Goal: Information Seeking & Learning: Learn about a topic

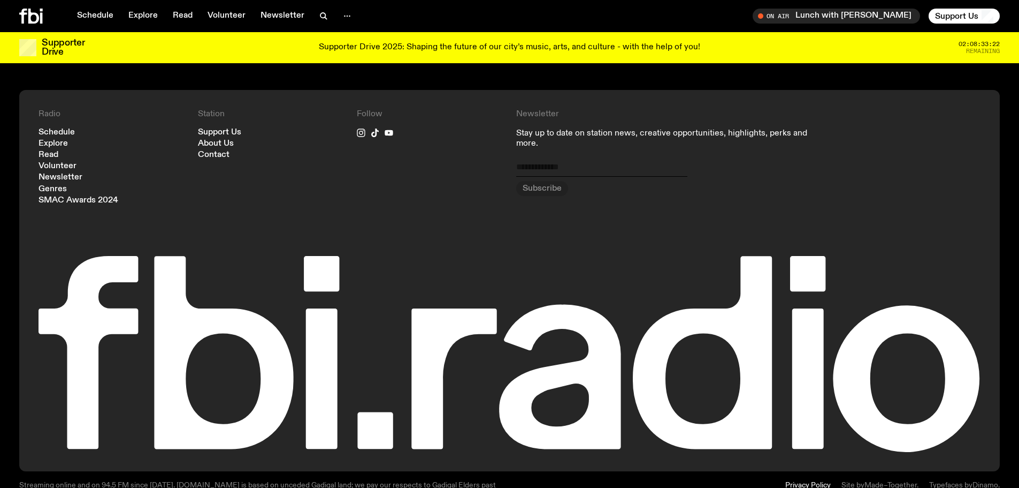
scroll to position [1216, 0]
click at [39, 15] on icon at bounding box center [31, 16] width 24 height 15
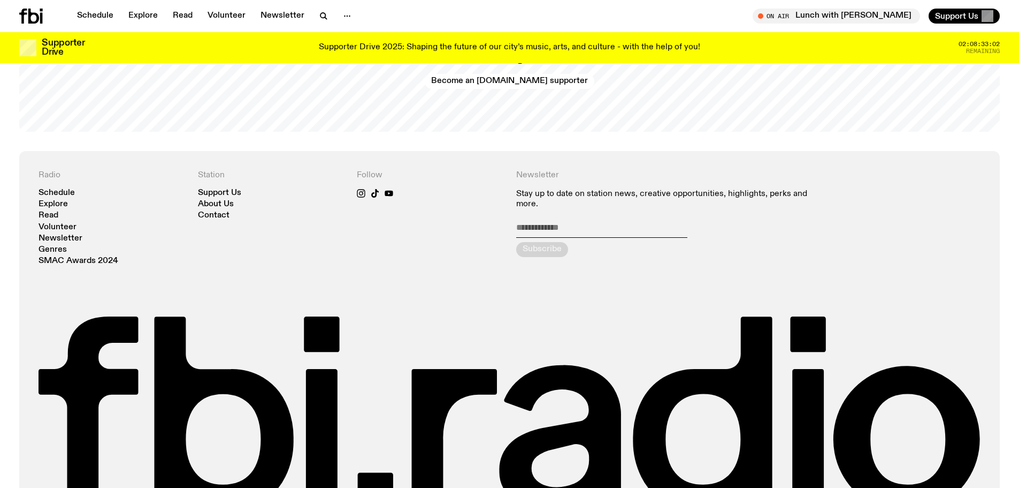
scroll to position [2601, 0]
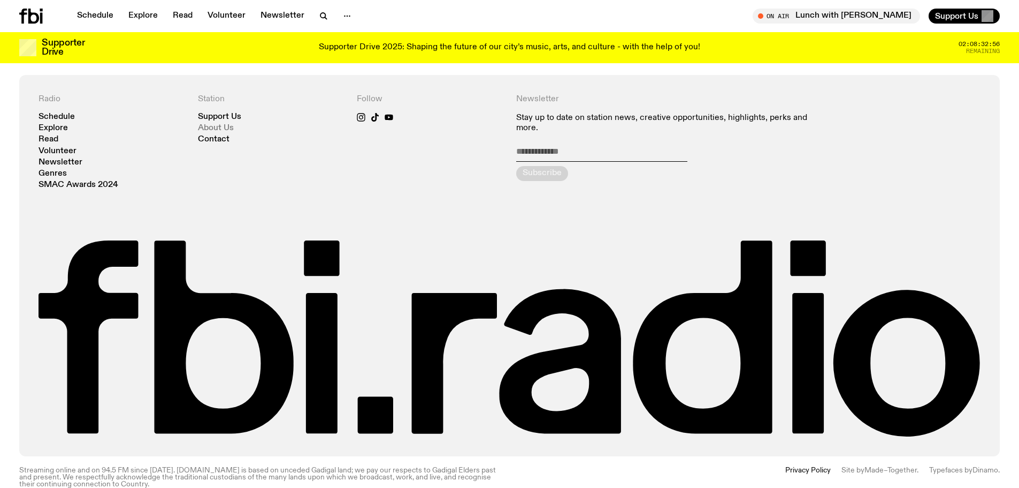
click at [208, 124] on link "About Us" at bounding box center [216, 128] width 36 height 8
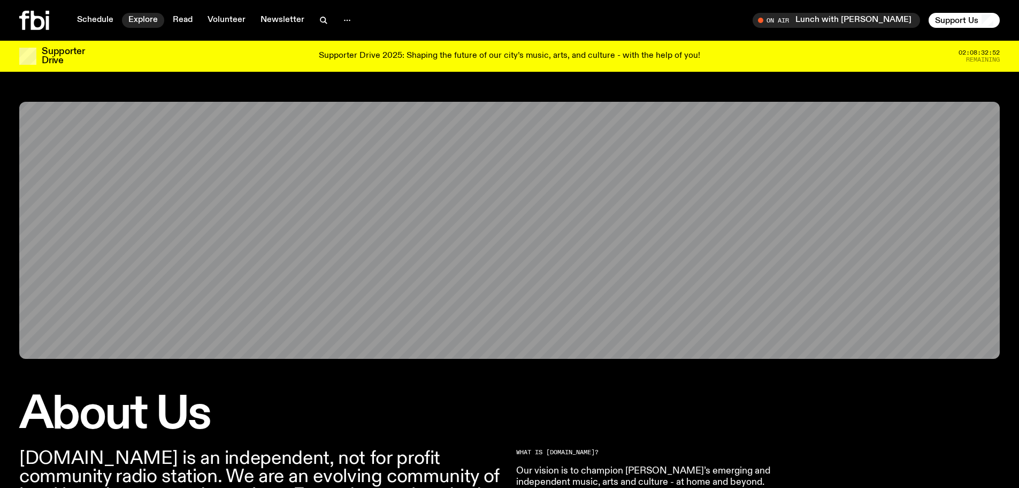
click at [143, 17] on link "Explore" at bounding box center [143, 20] width 42 height 15
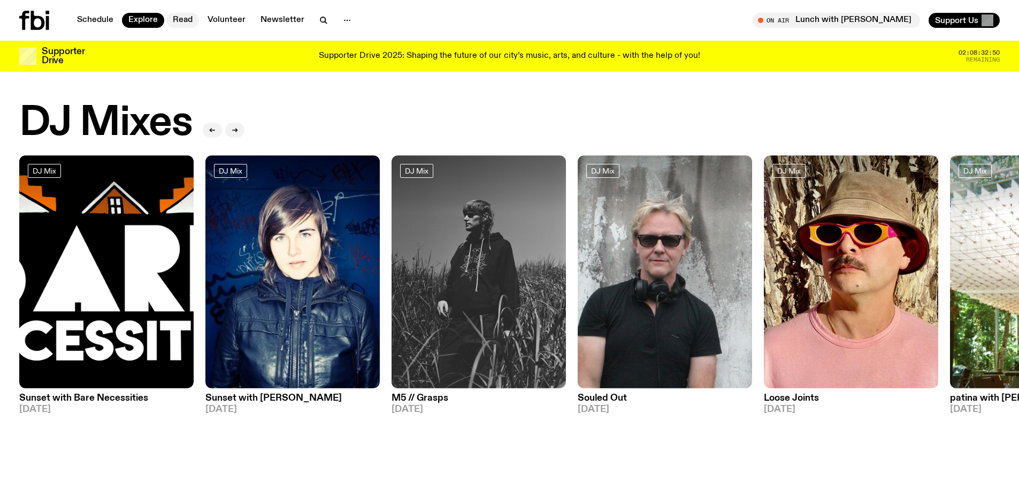
click at [168, 15] on nav "Schedule Explore Read Volunteer Newsletter" at bounding box center [214, 20] width 287 height 15
click at [185, 19] on link "Read" at bounding box center [182, 20] width 33 height 15
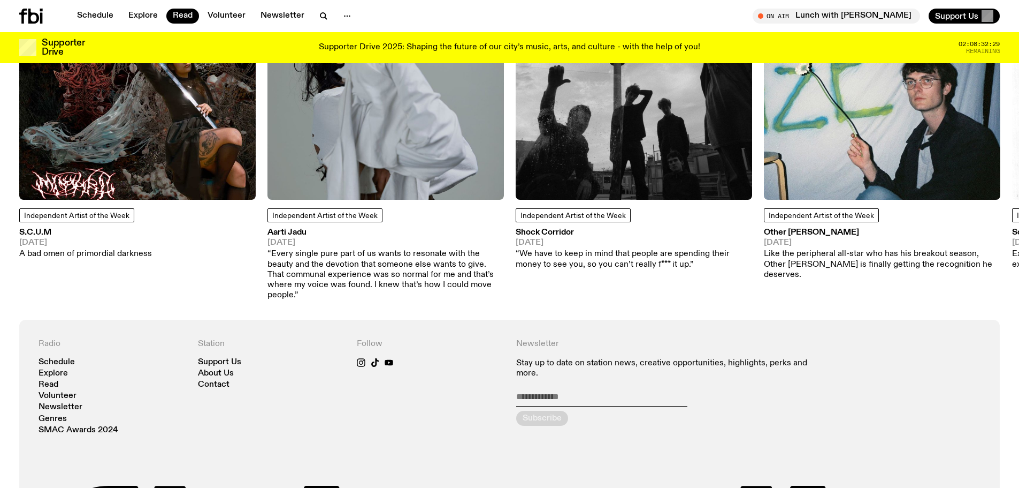
scroll to position [958, 0]
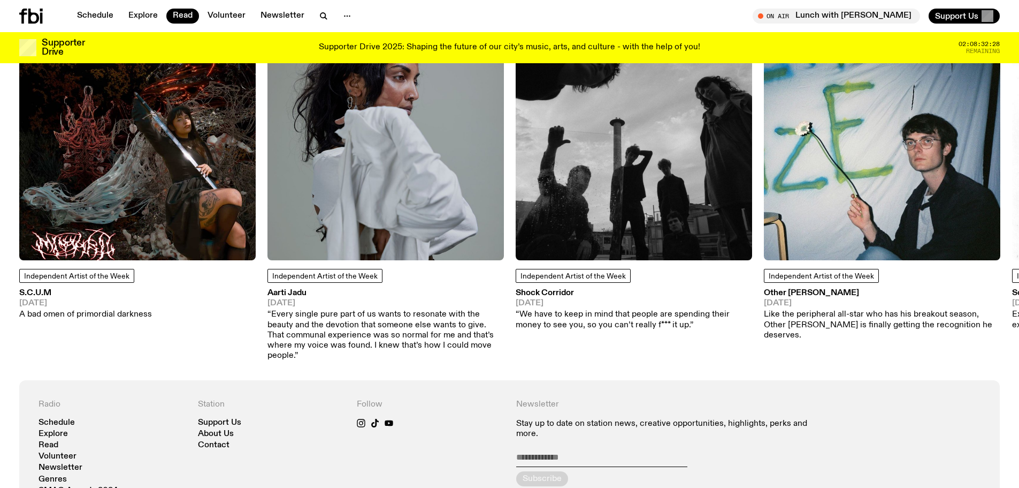
click at [167, 184] on img at bounding box center [137, 142] width 237 height 237
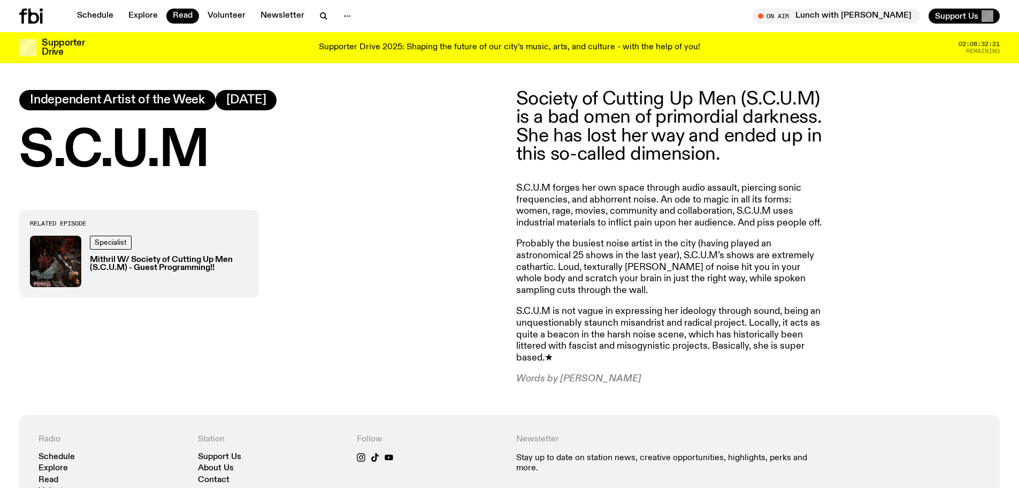
scroll to position [638, 0]
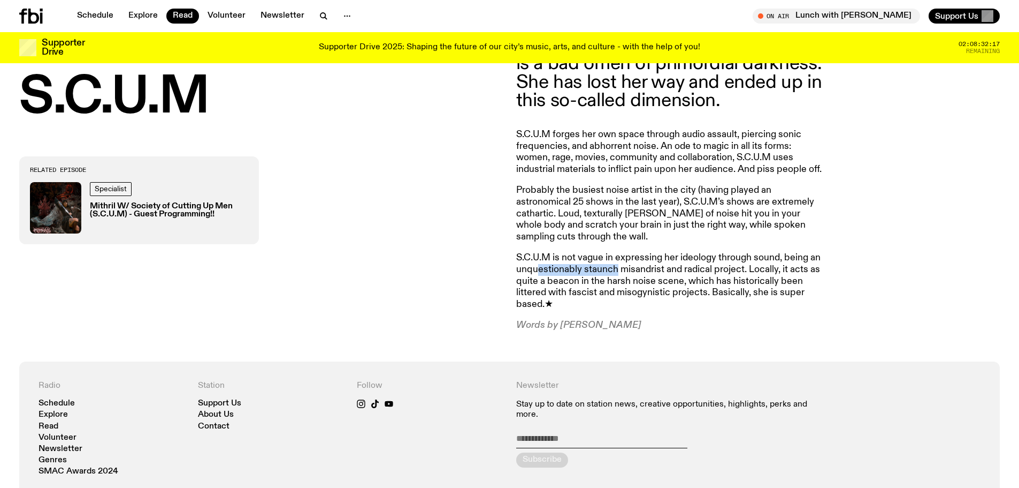
drag, startPoint x: 538, startPoint y: 275, endPoint x: 614, endPoint y: 274, distance: 76.5
click at [614, 274] on p "S.C.U.M is not vague in expressing her ideology through sound, being an unquest…" at bounding box center [670, 281] width 308 height 58
click at [656, 275] on p "S.C.U.M is not vague in expressing her ideology through sound, being an unquest…" at bounding box center [670, 281] width 308 height 58
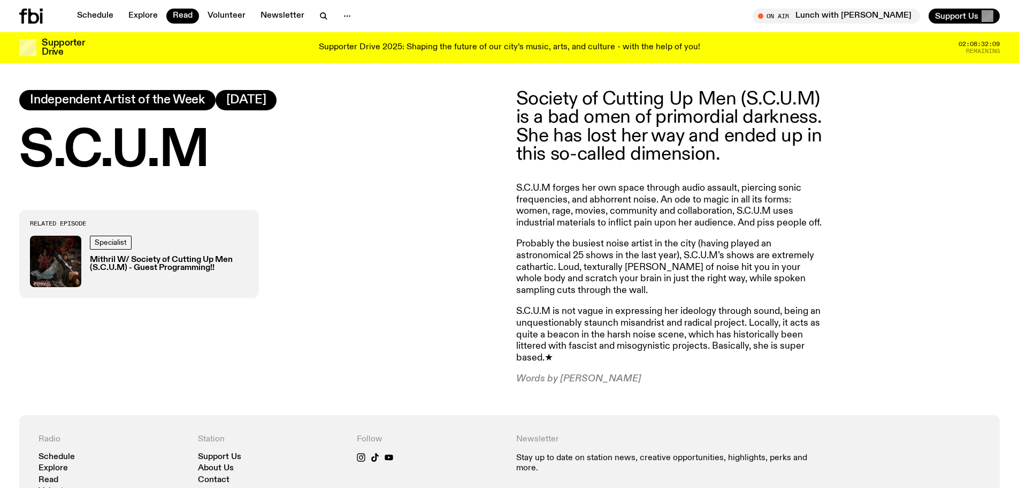
scroll to position [531, 0]
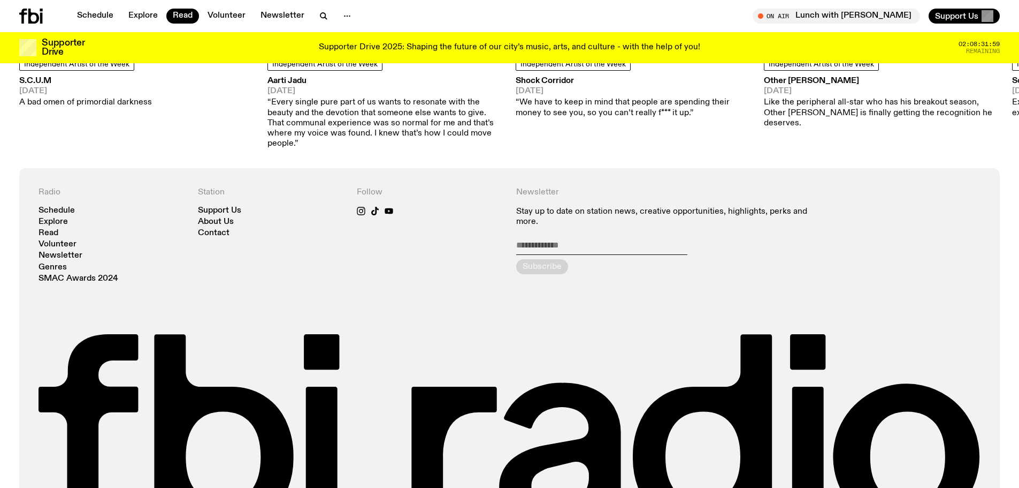
scroll to position [1166, 0]
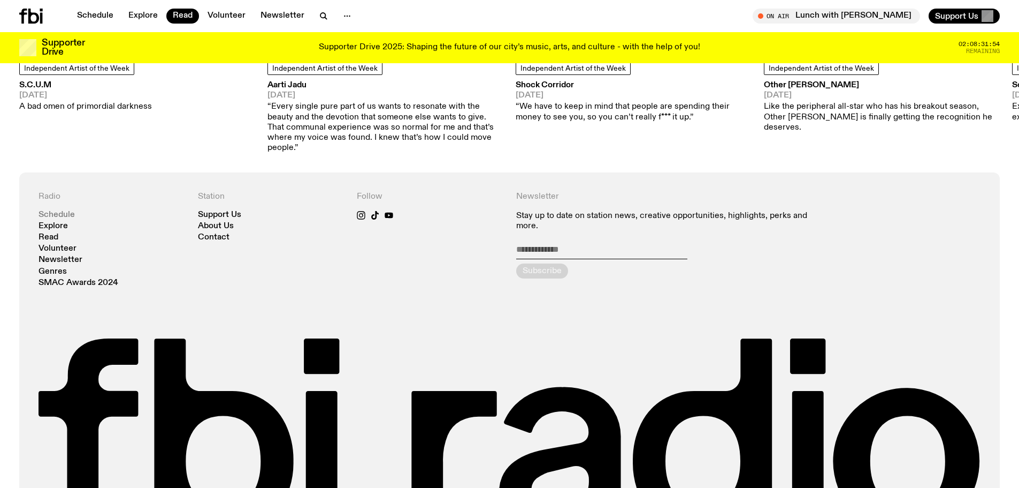
click at [60, 211] on link "Schedule" at bounding box center [57, 215] width 36 height 8
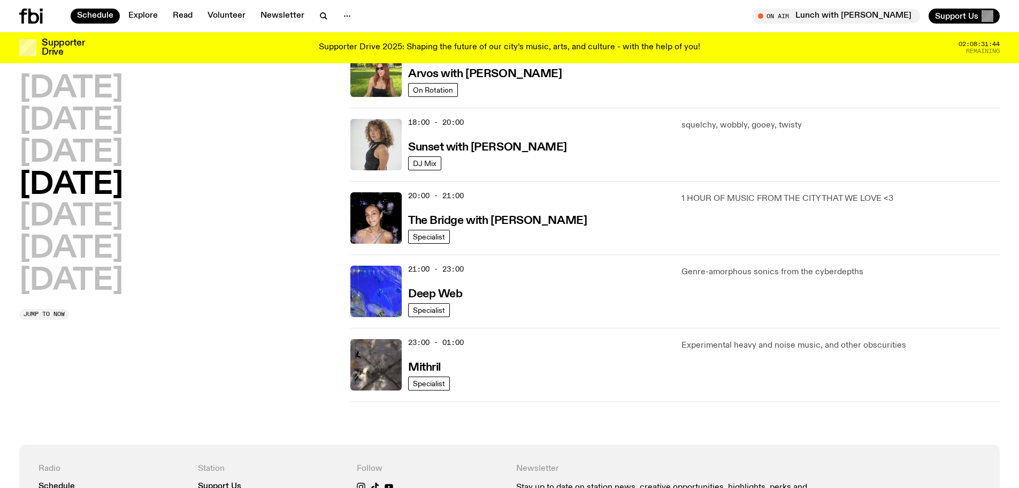
scroll to position [428, 0]
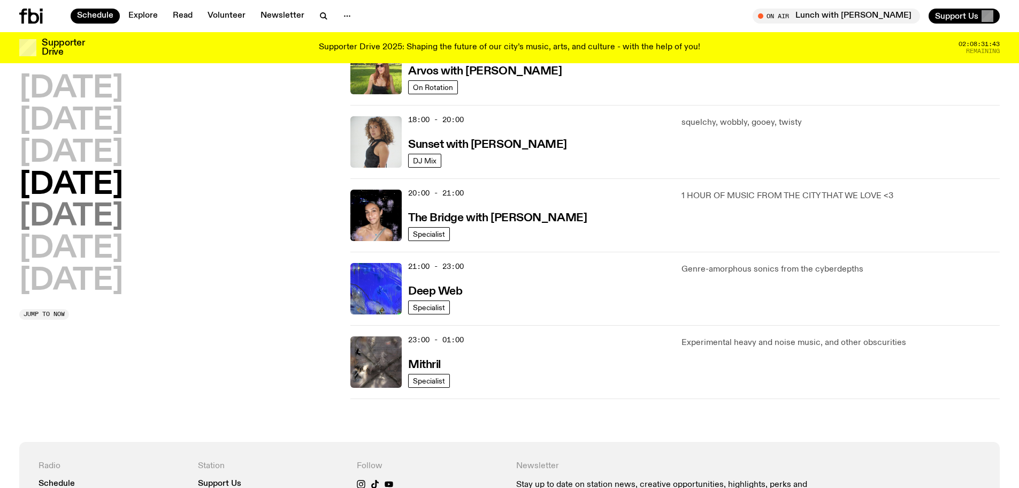
click at [104, 218] on h2 "[DATE]" at bounding box center [71, 217] width 104 height 30
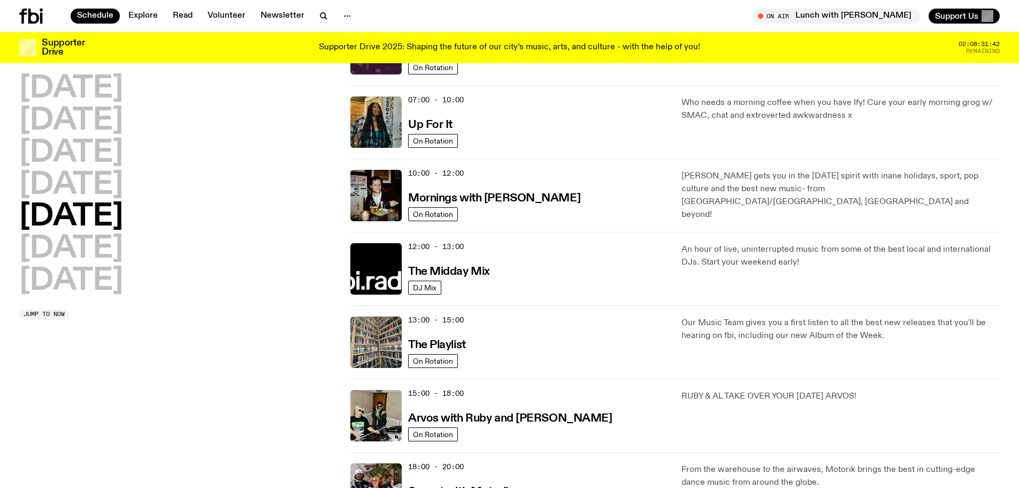
scroll to position [30, 0]
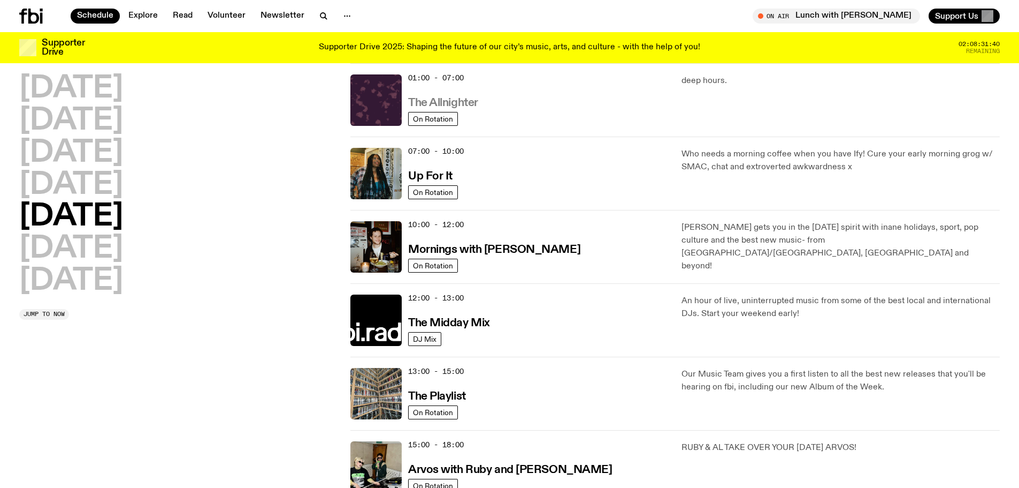
click at [451, 98] on h3 "The Allnighter" at bounding box center [443, 102] width 70 height 11
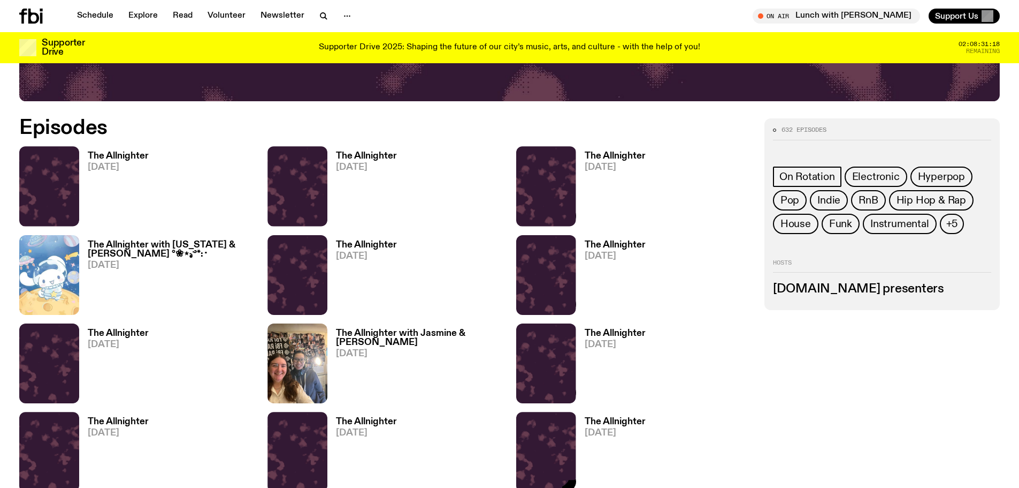
scroll to position [584, 0]
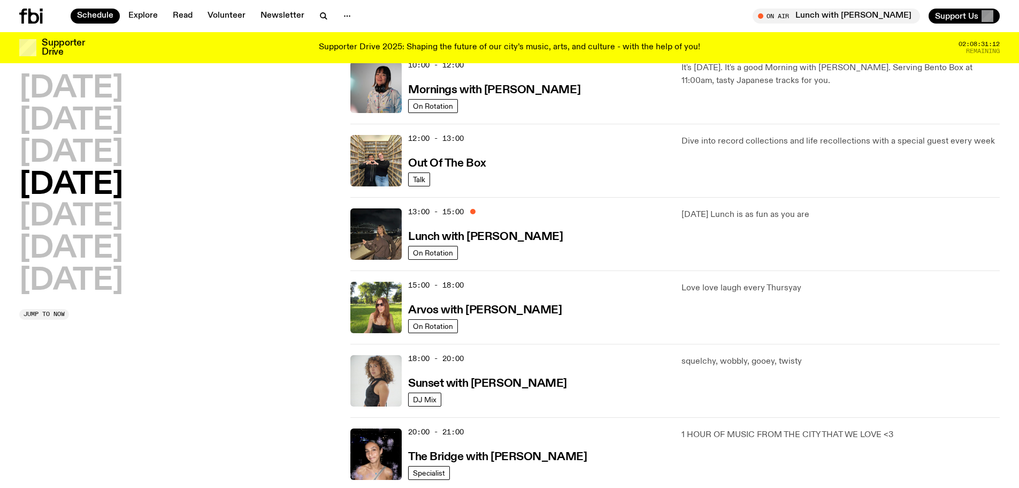
scroll to position [298, 0]
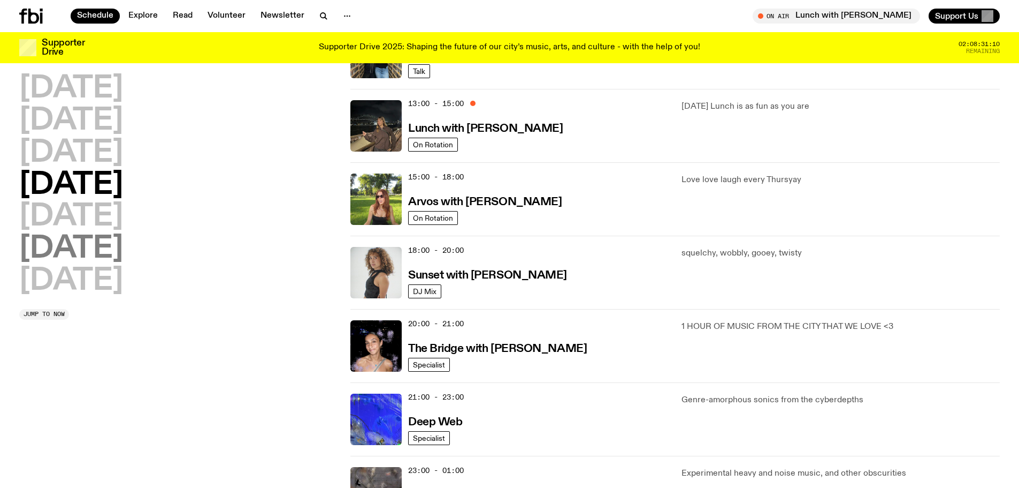
click at [97, 256] on h2 "[DATE]" at bounding box center [71, 249] width 104 height 30
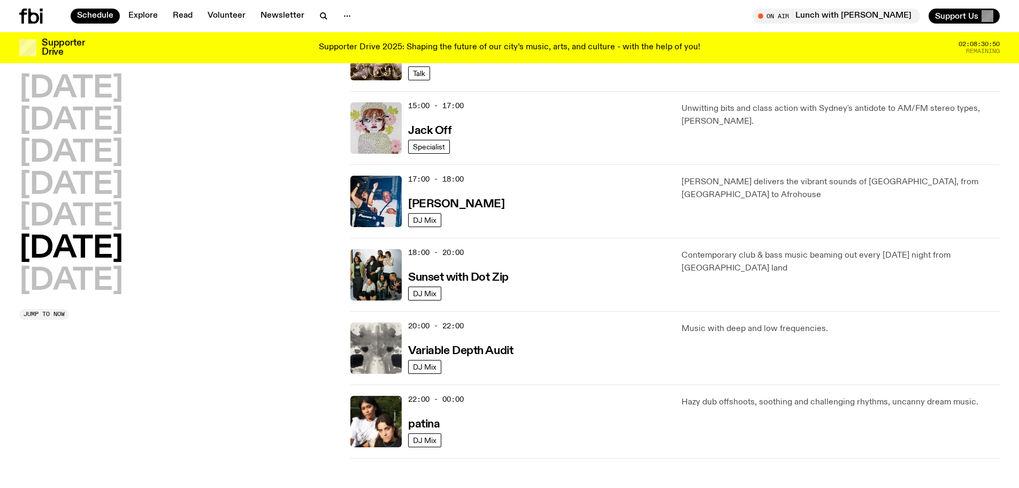
scroll to position [619, 0]
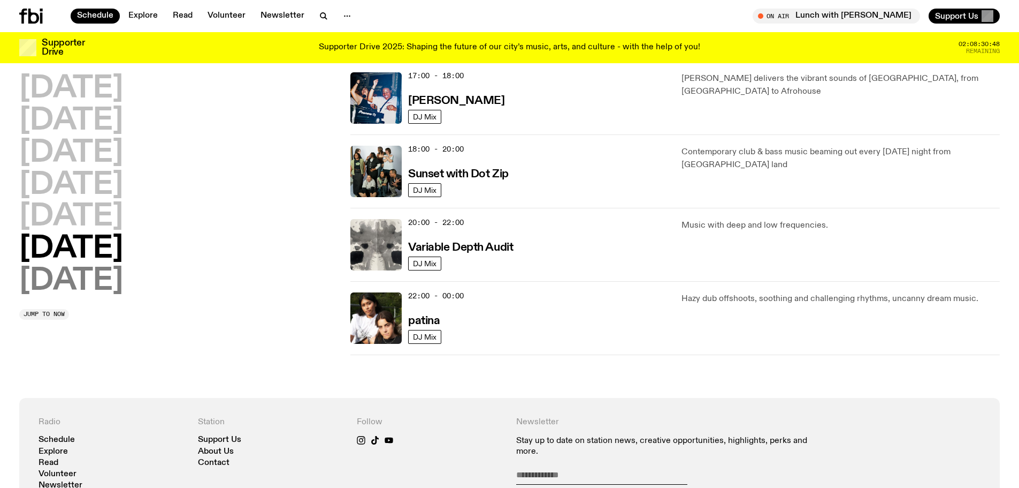
click at [118, 277] on h2 "[DATE]" at bounding box center [71, 281] width 104 height 30
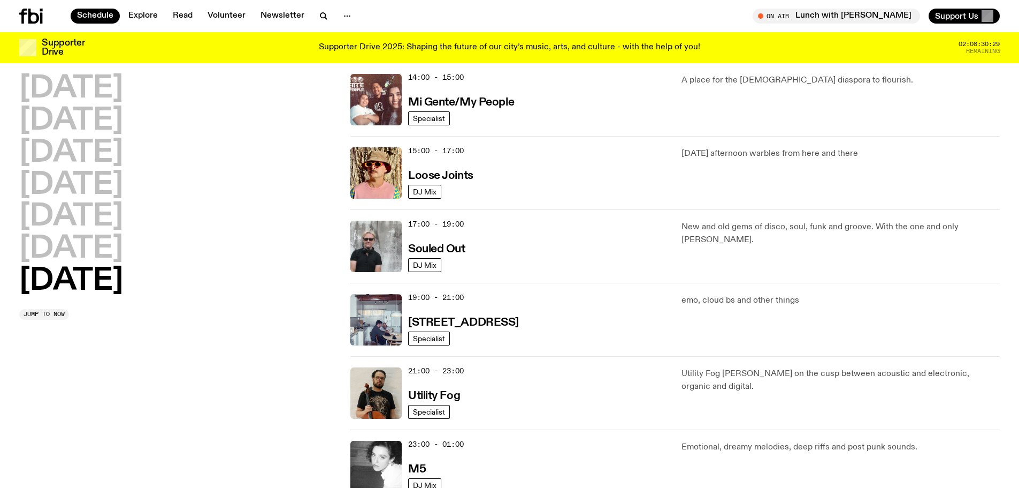
scroll to position [405, 0]
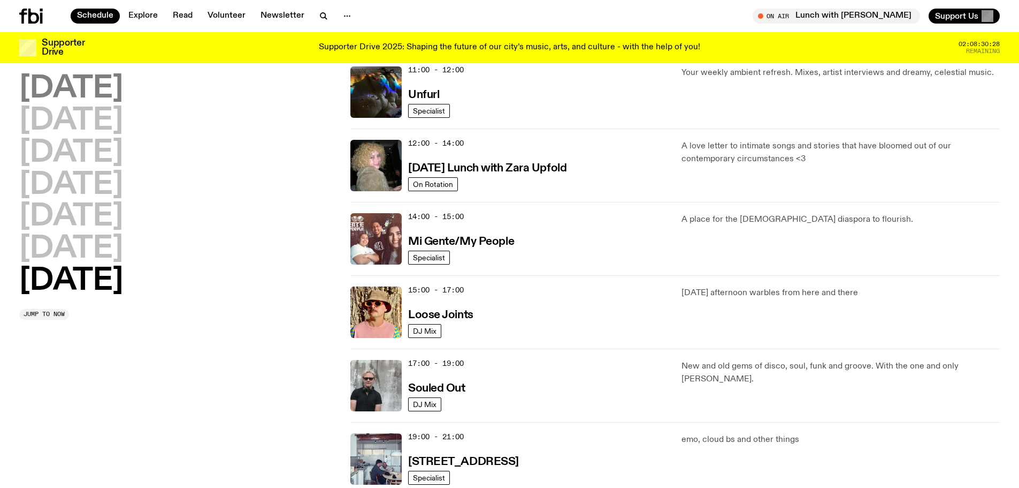
click at [104, 100] on h2 "[DATE]" at bounding box center [71, 89] width 104 height 30
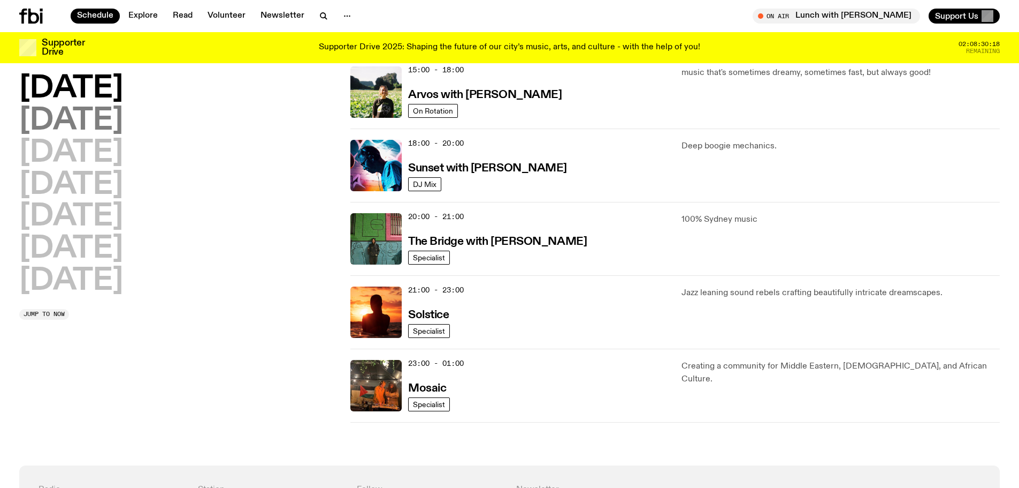
click at [121, 126] on h2 "[DATE]" at bounding box center [71, 121] width 104 height 30
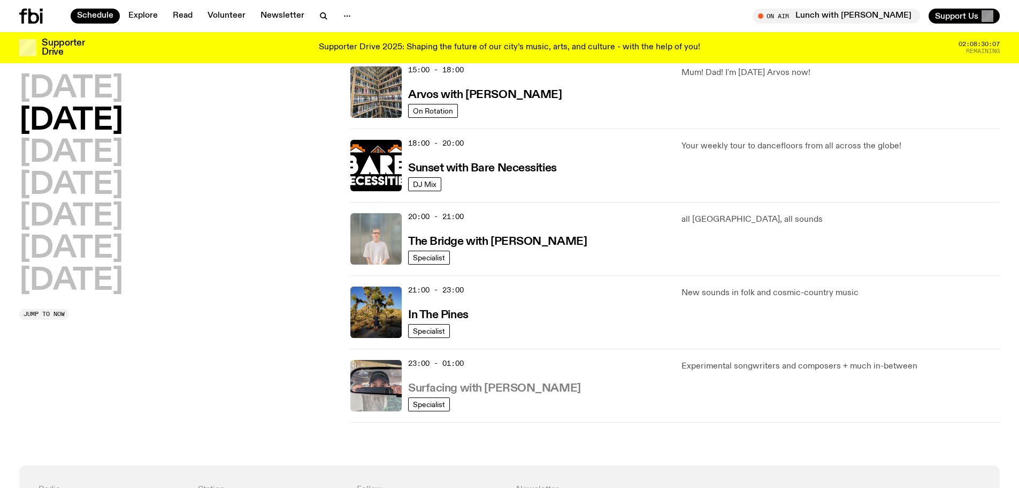
click at [523, 387] on h3 "Surfacing with [PERSON_NAME]" at bounding box center [494, 388] width 173 height 11
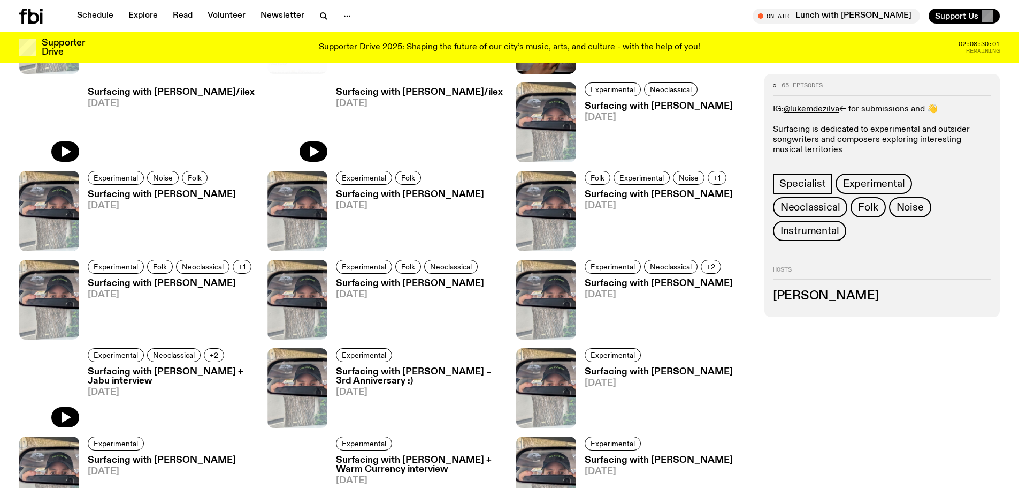
scroll to position [1119, 0]
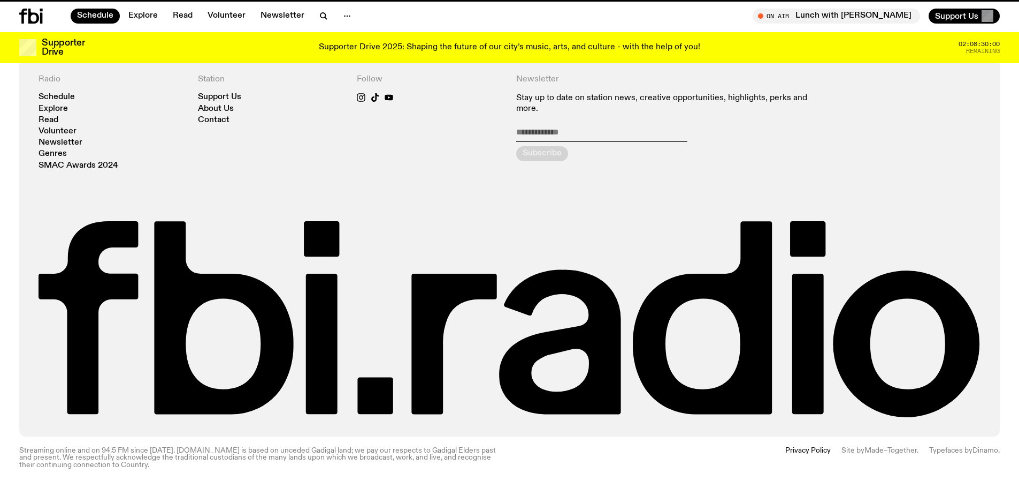
scroll to position [405, 0]
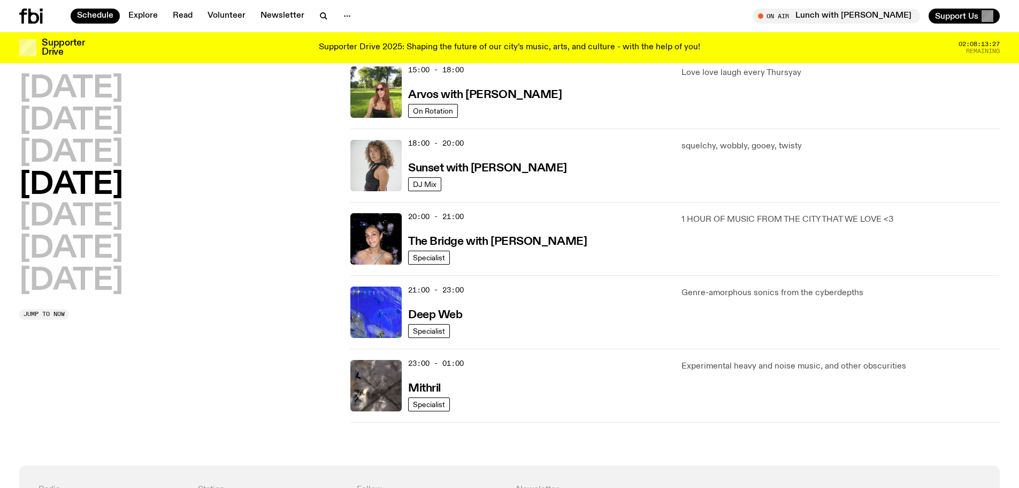
click at [43, 11] on div at bounding box center [44, 16] width 51 height 15
click at [41, 12] on icon at bounding box center [31, 16] width 24 height 15
